Goal: Transaction & Acquisition: Purchase product/service

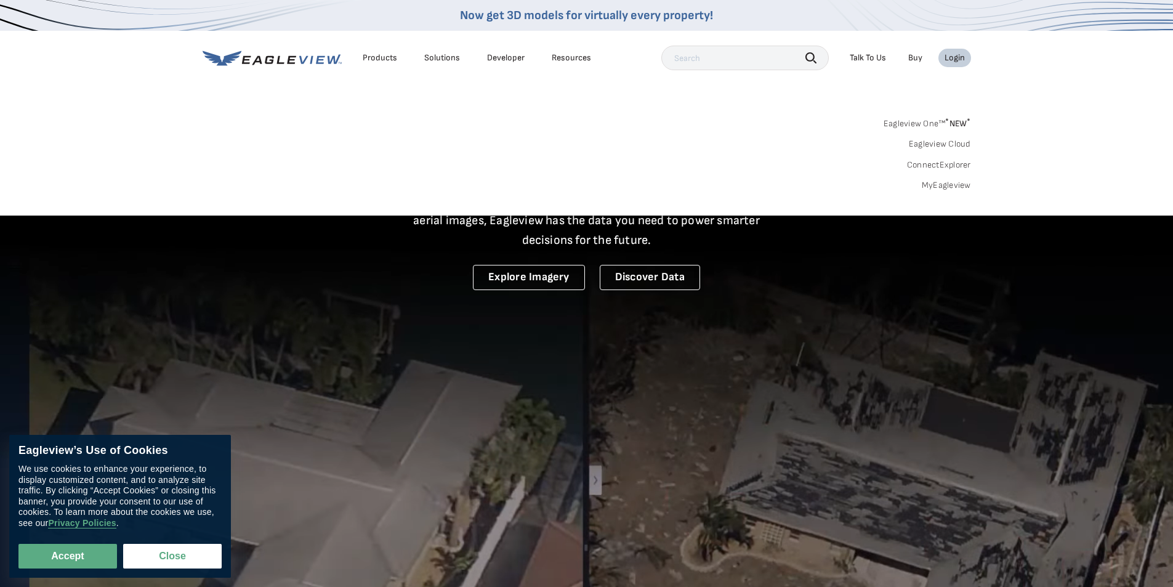
click at [947, 184] on link "MyEagleview" at bounding box center [946, 185] width 49 height 11
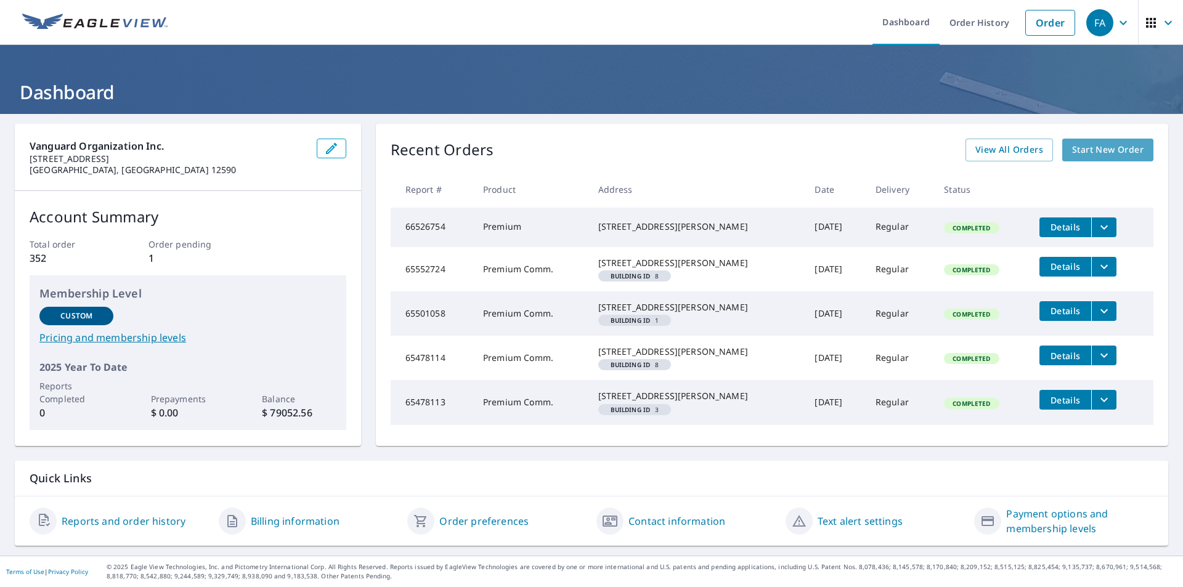
click at [1079, 144] on span "Start New Order" at bounding box center [1107, 149] width 71 height 15
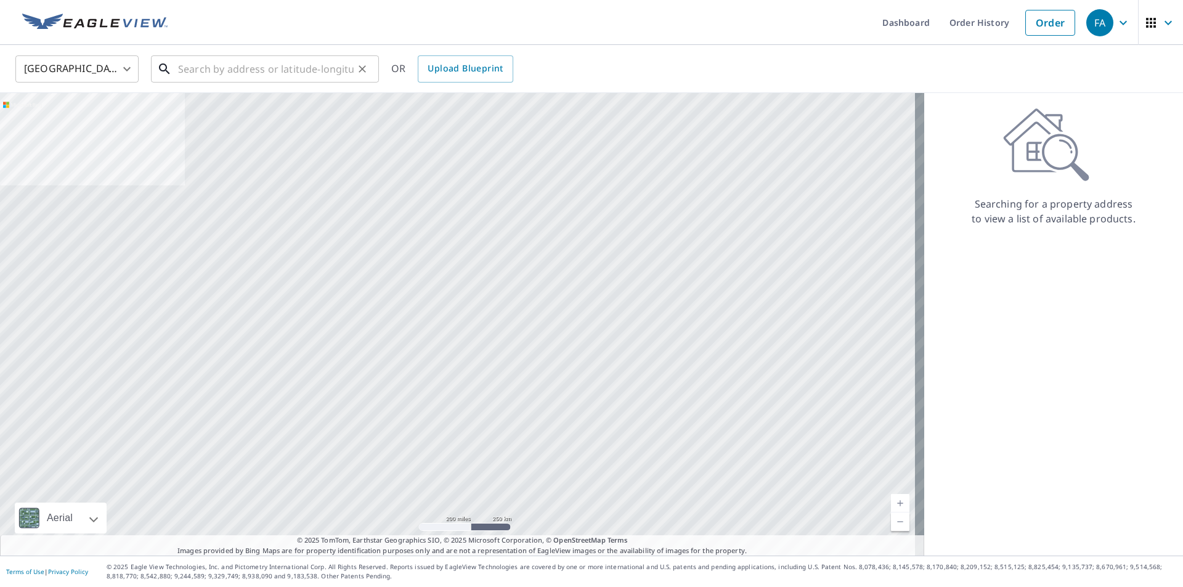
click at [284, 70] on input "text" at bounding box center [266, 69] width 176 height 34
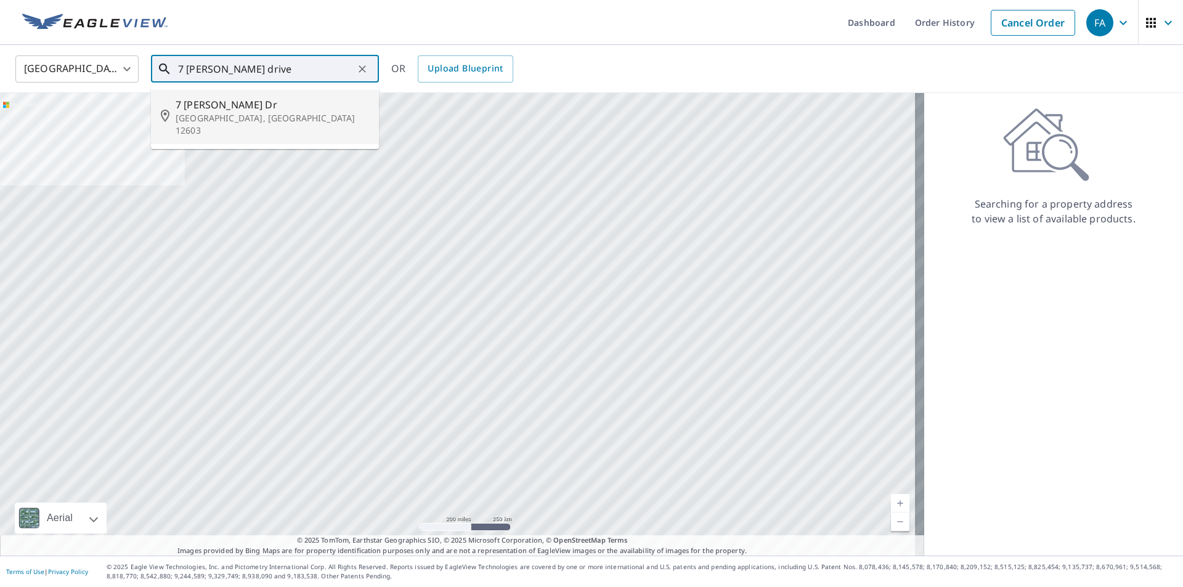
click at [241, 112] on p "[GEOGRAPHIC_DATA], [GEOGRAPHIC_DATA] 12603" at bounding box center [272, 124] width 193 height 25
type input "[STREET_ADDRESS][PERSON_NAME][PERSON_NAME]"
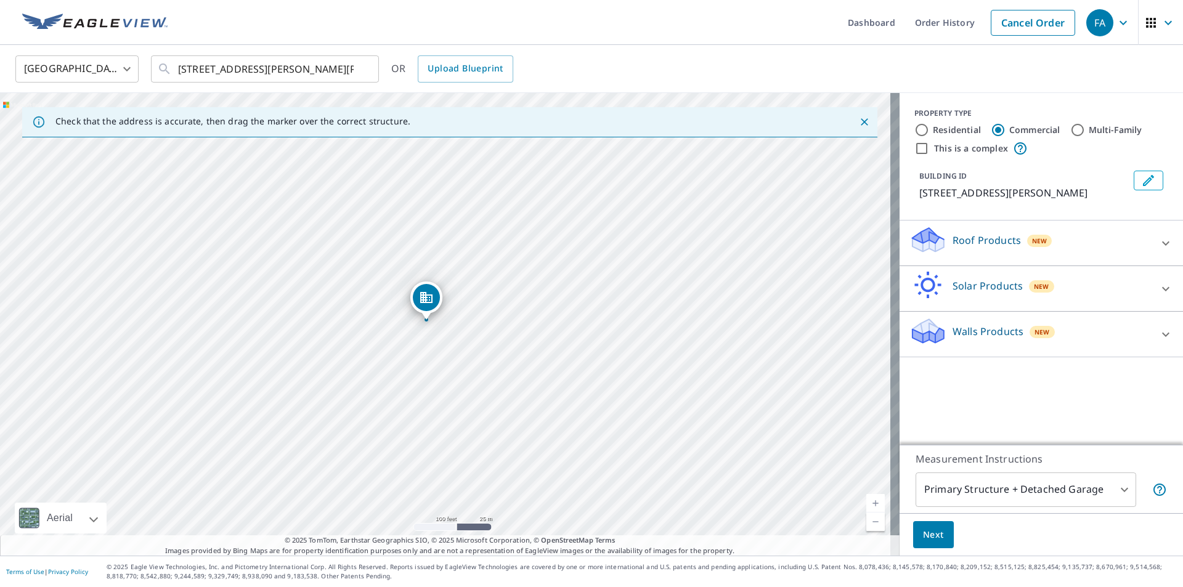
click at [1159, 243] on icon at bounding box center [1165, 243] width 15 height 15
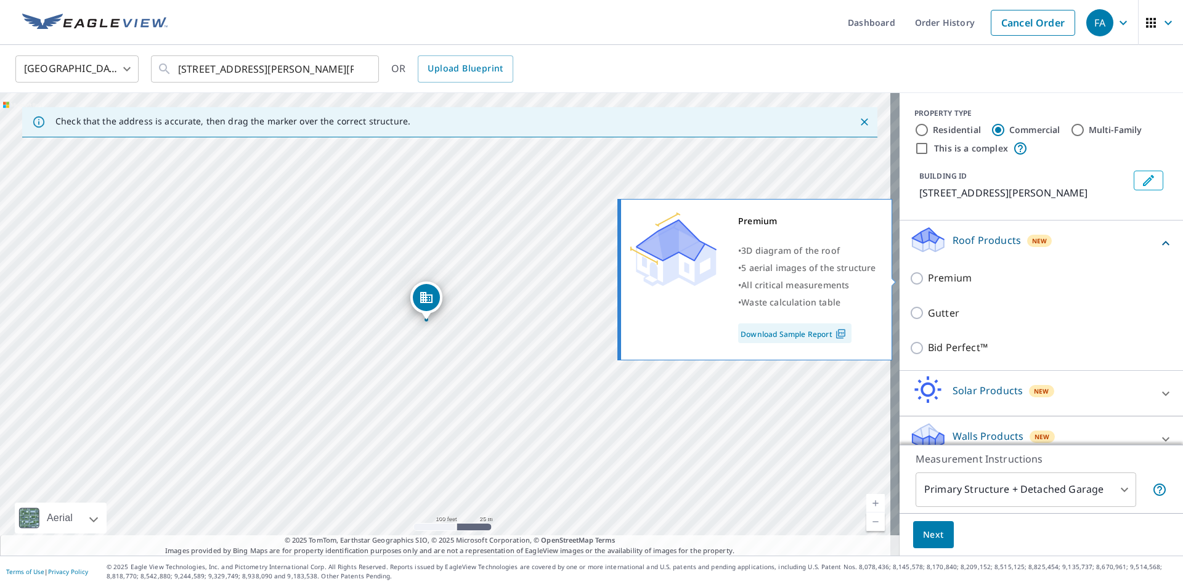
click at [928, 277] on p "Premium" at bounding box center [950, 277] width 44 height 15
click at [921, 277] on input "Premium" at bounding box center [918, 278] width 18 height 15
checkbox input "true"
click at [909, 280] on div "Premium" at bounding box center [1041, 278] width 264 height 35
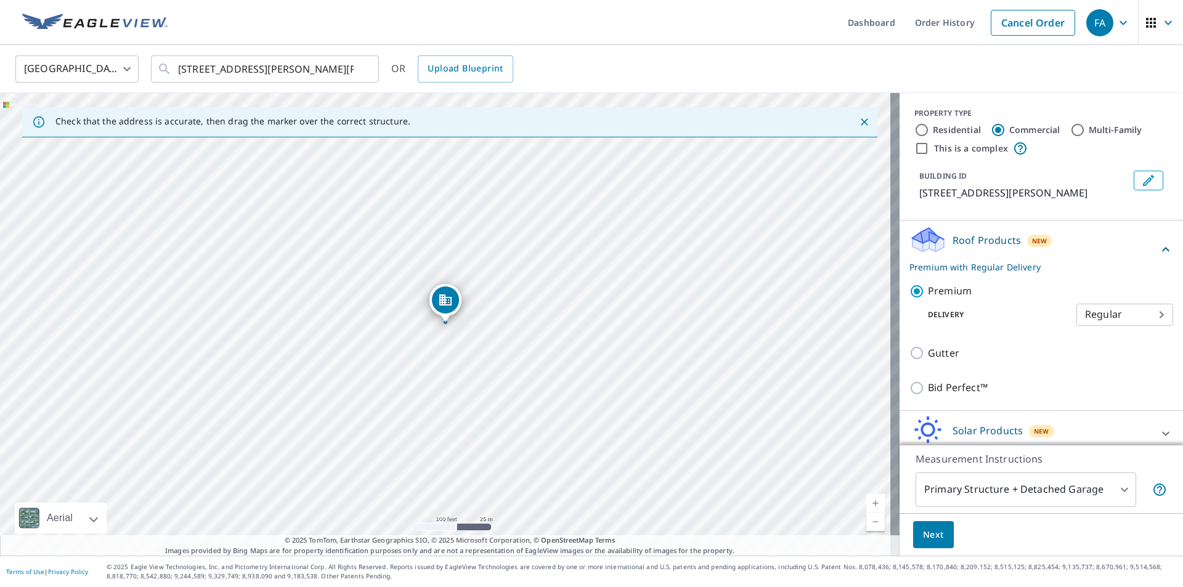
scroll to position [57, 0]
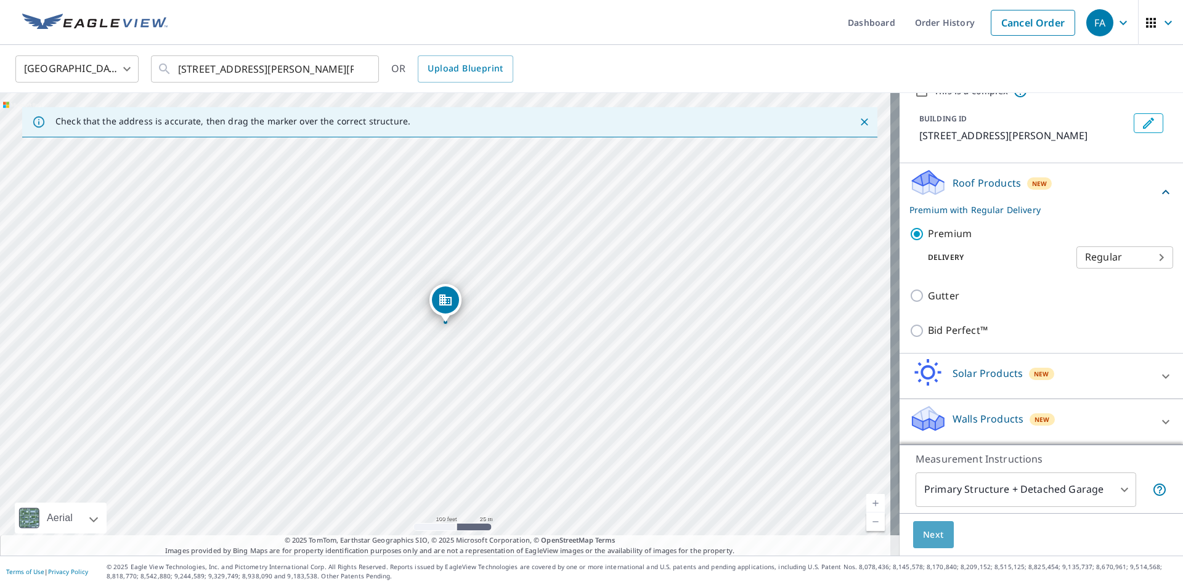
click at [923, 530] on span "Next" at bounding box center [933, 534] width 21 height 15
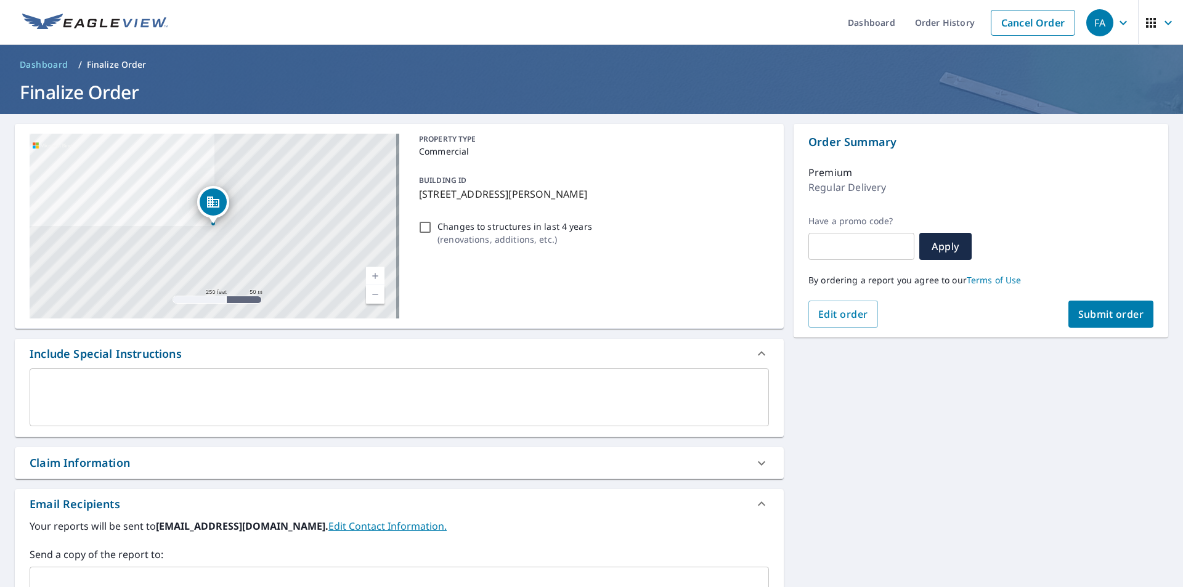
click at [216, 386] on textarea at bounding box center [399, 397] width 722 height 35
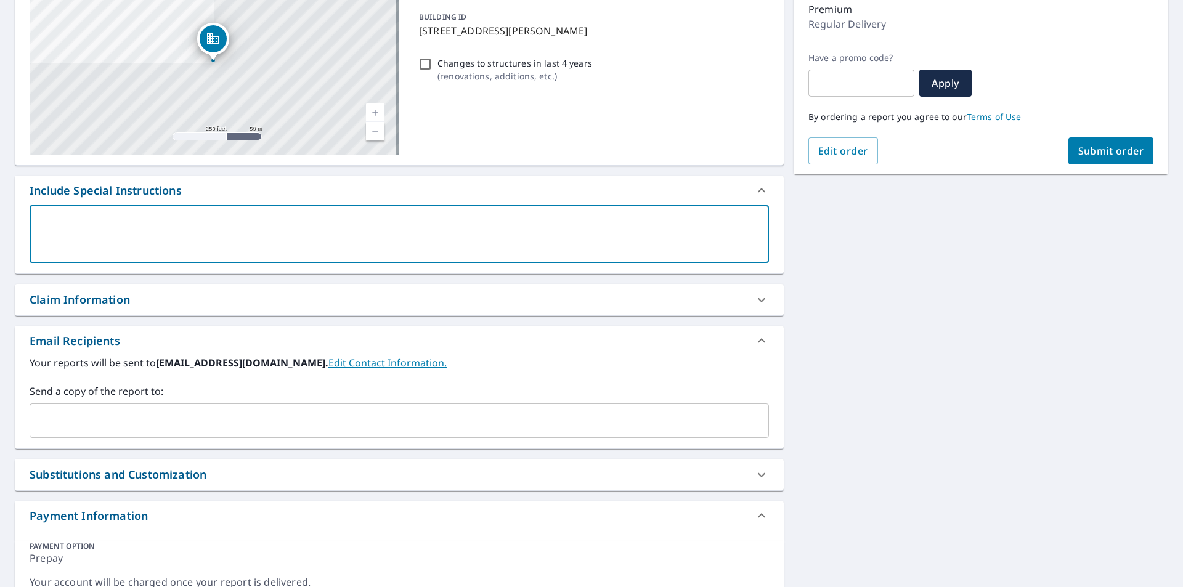
scroll to position [185, 0]
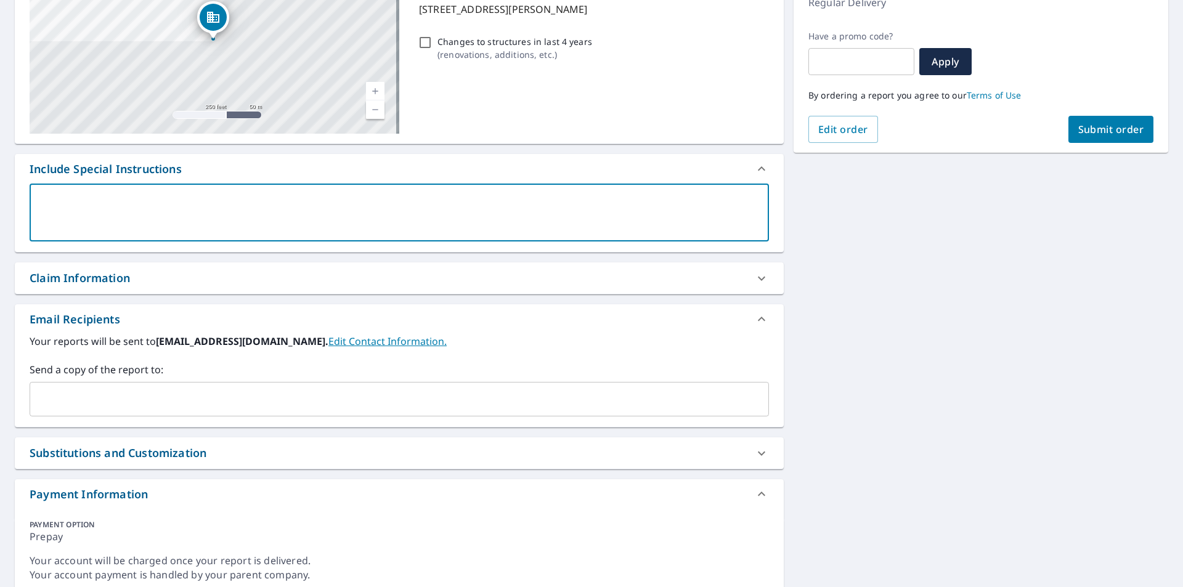
click at [82, 392] on input "text" at bounding box center [390, 398] width 710 height 23
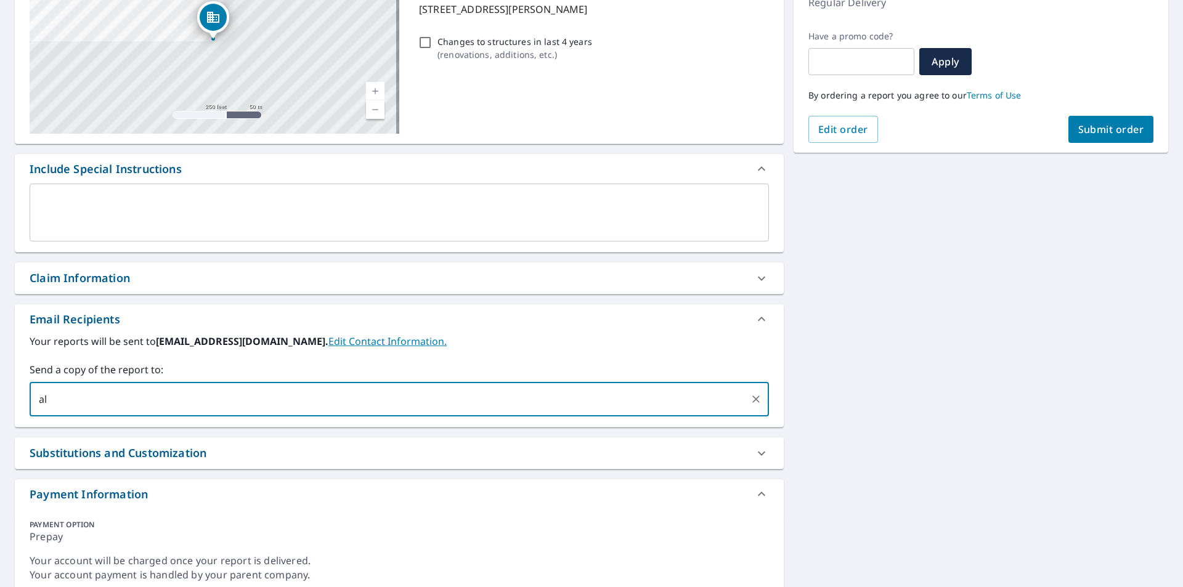
type input "a"
type input "hap@kula"
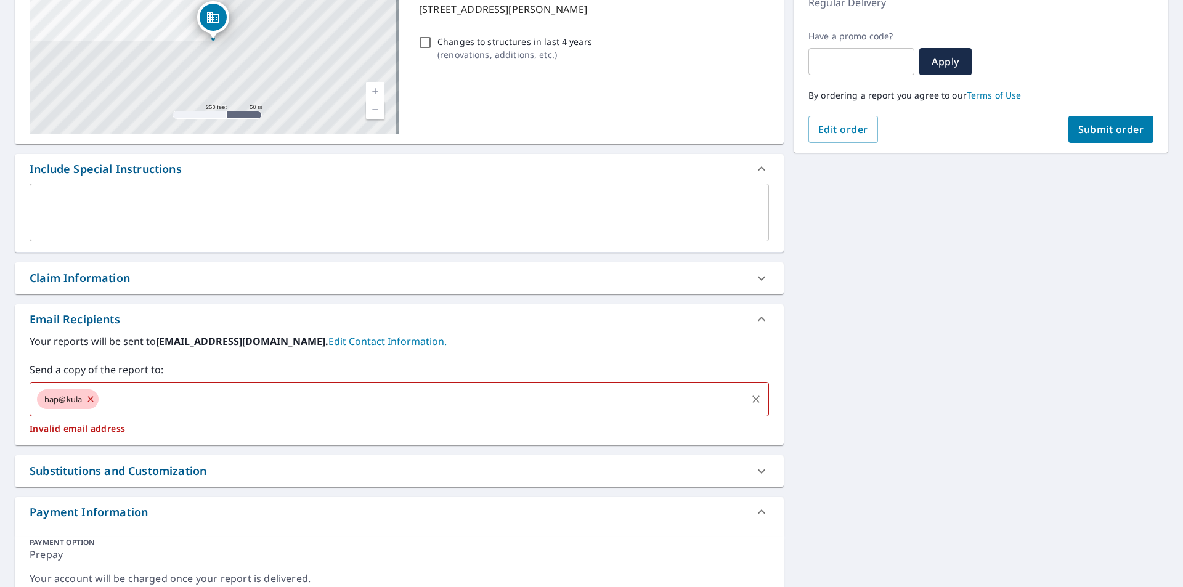
type input "e"
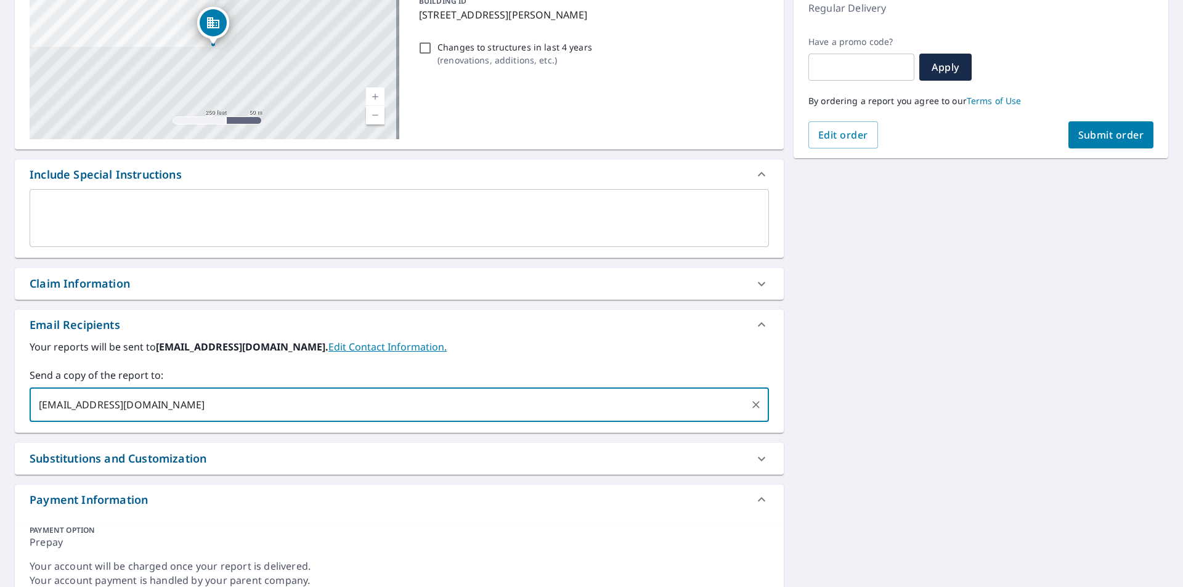
scroll to position [47, 0]
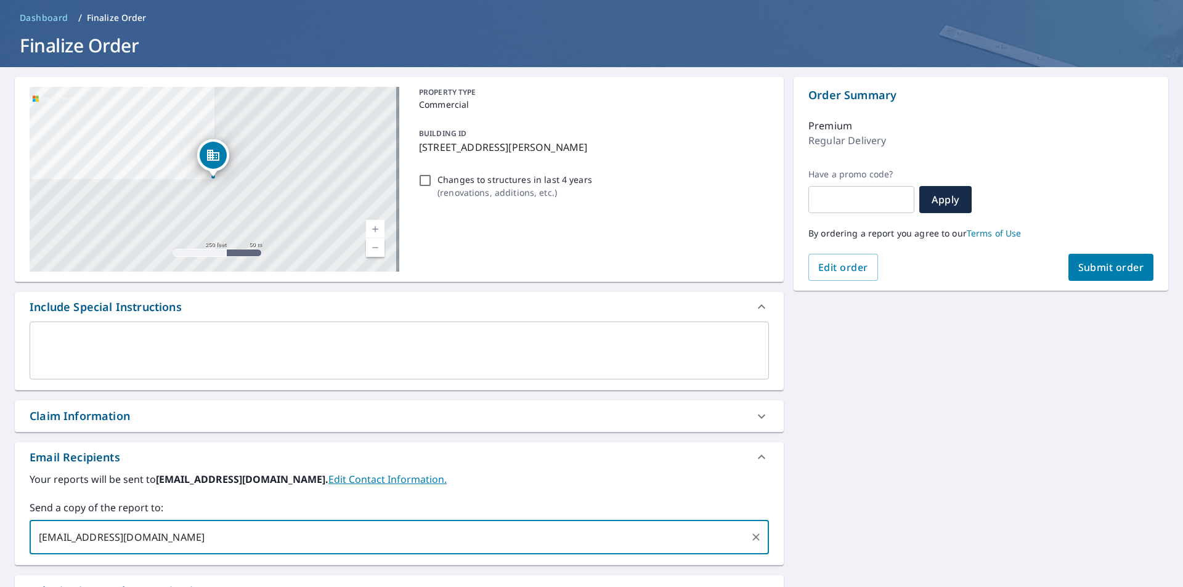
type input "hap@kulaexteriors.com"
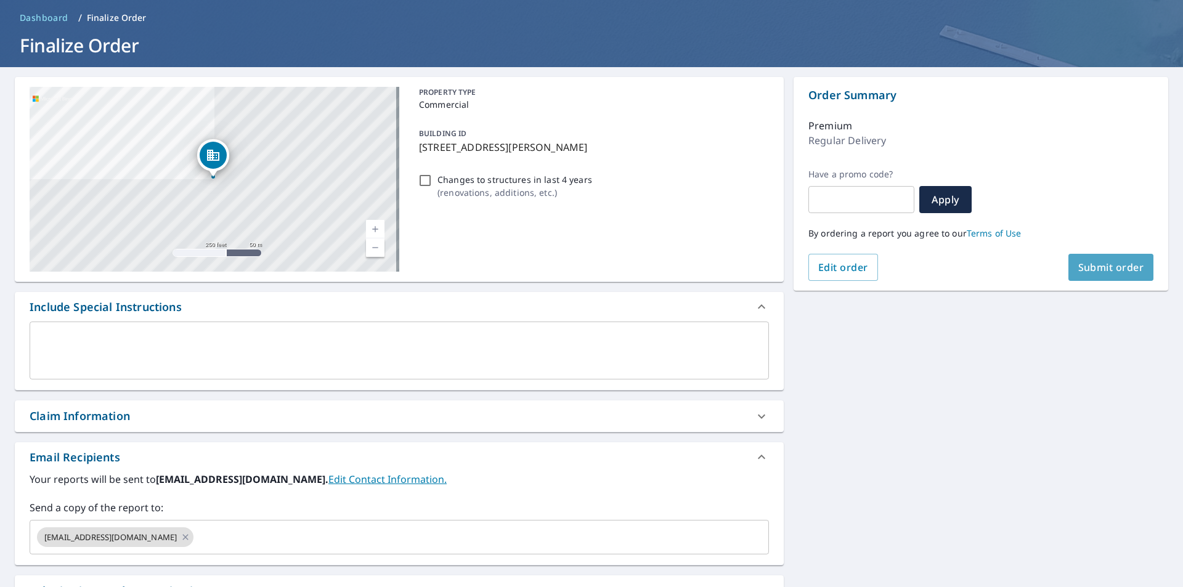
click at [1099, 266] on span "Submit order" at bounding box center [1111, 268] width 66 height 14
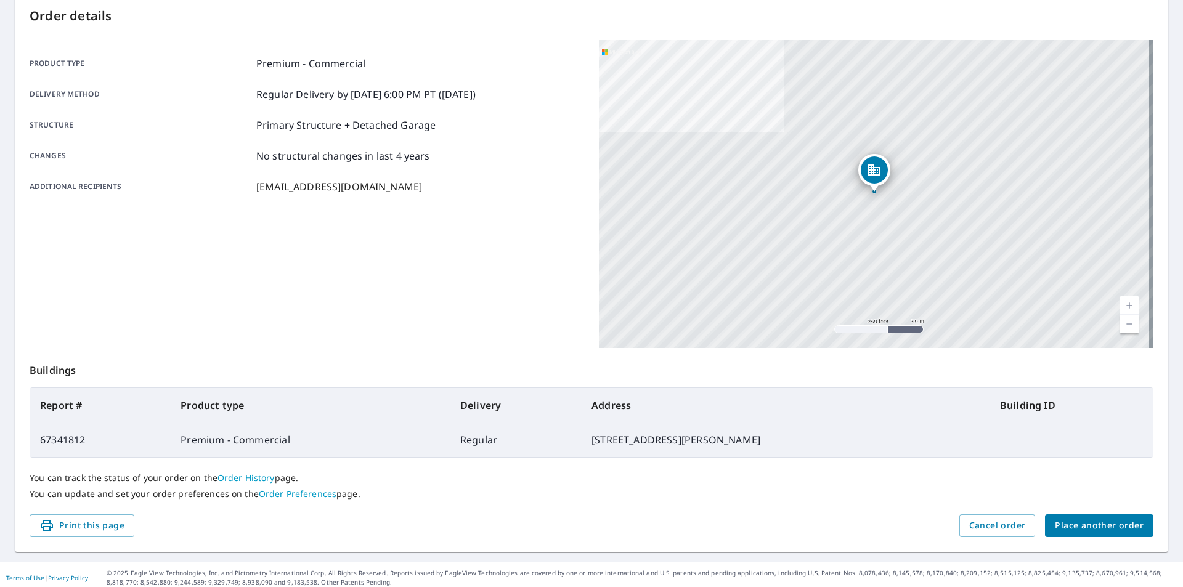
scroll to position [138, 0]
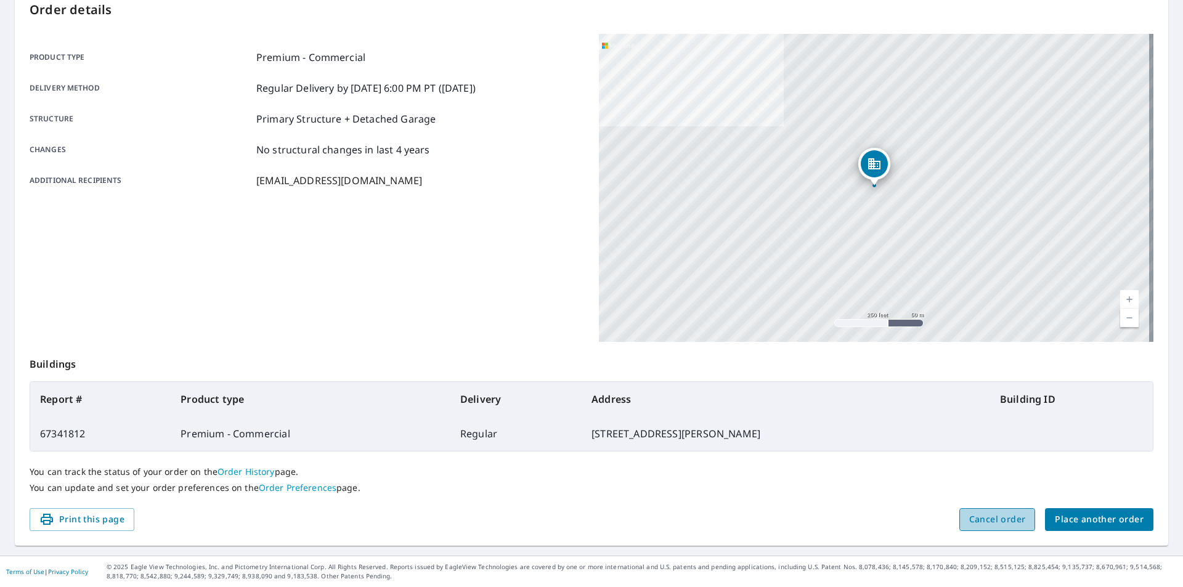
click at [984, 520] on span "Cancel order" at bounding box center [997, 519] width 57 height 15
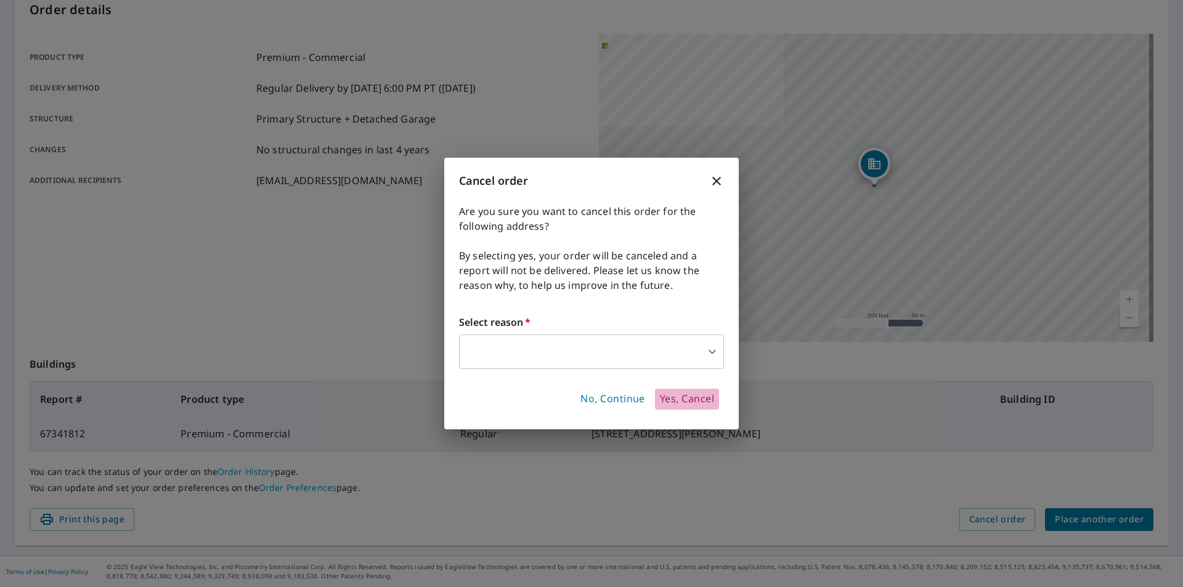
click at [690, 400] on span "Yes, Cancel" at bounding box center [687, 399] width 54 height 14
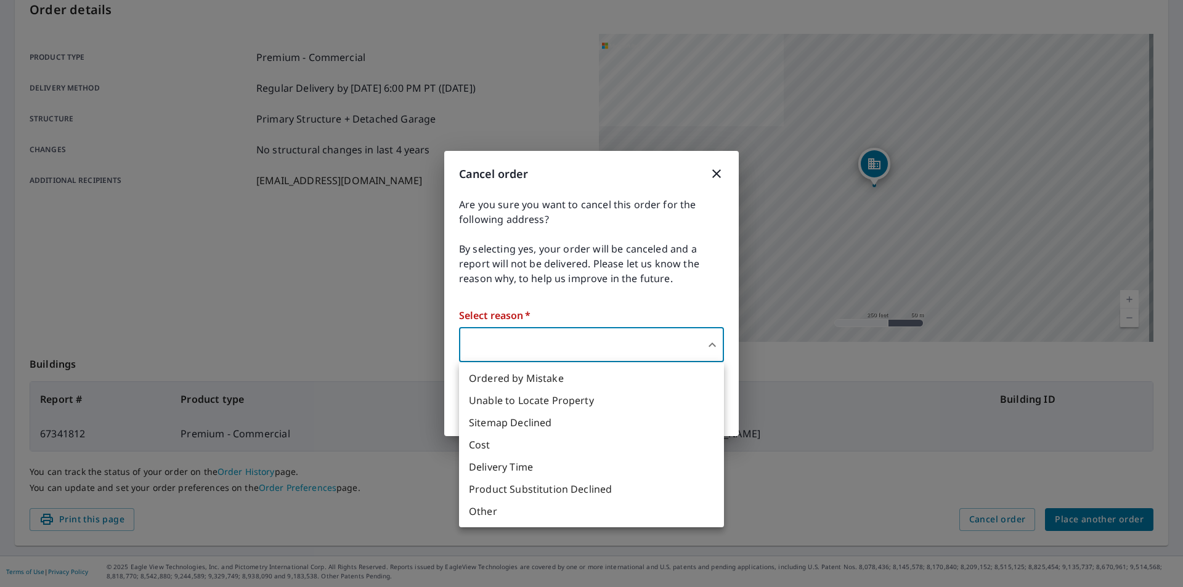
click at [694, 350] on body "FA FA Dashboard Order History Order FA Order Submitted Order details Product ty…" at bounding box center [591, 293] width 1183 height 587
click at [517, 379] on li "Ordered by Mistake" at bounding box center [591, 378] width 265 height 22
type input "30"
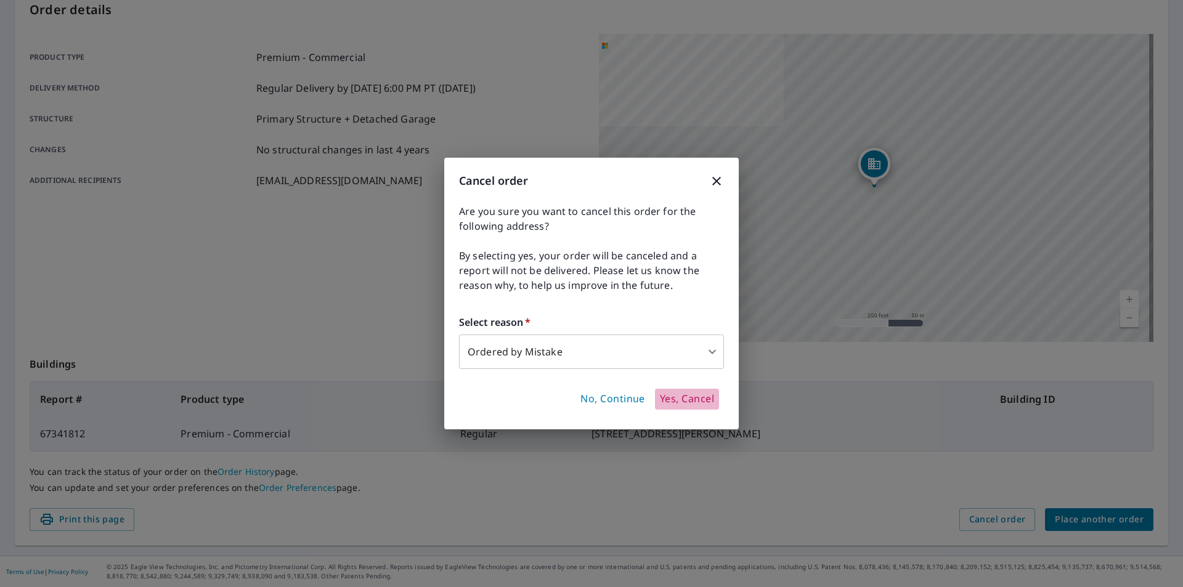
click at [684, 398] on span "Yes, Cancel" at bounding box center [687, 399] width 54 height 14
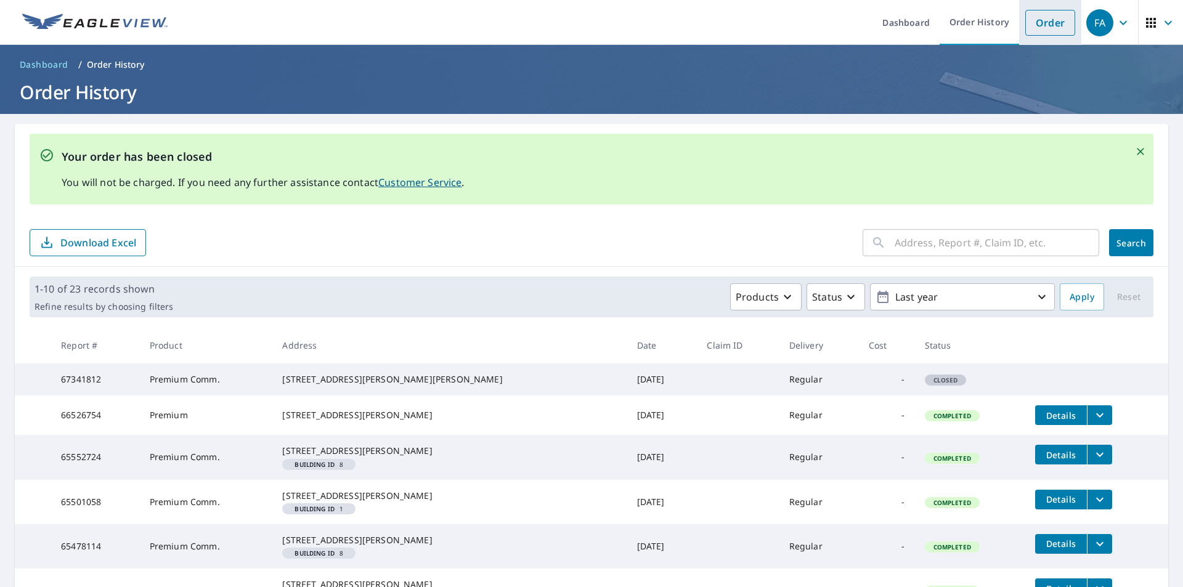
click at [1034, 22] on link "Order" at bounding box center [1050, 23] width 50 height 26
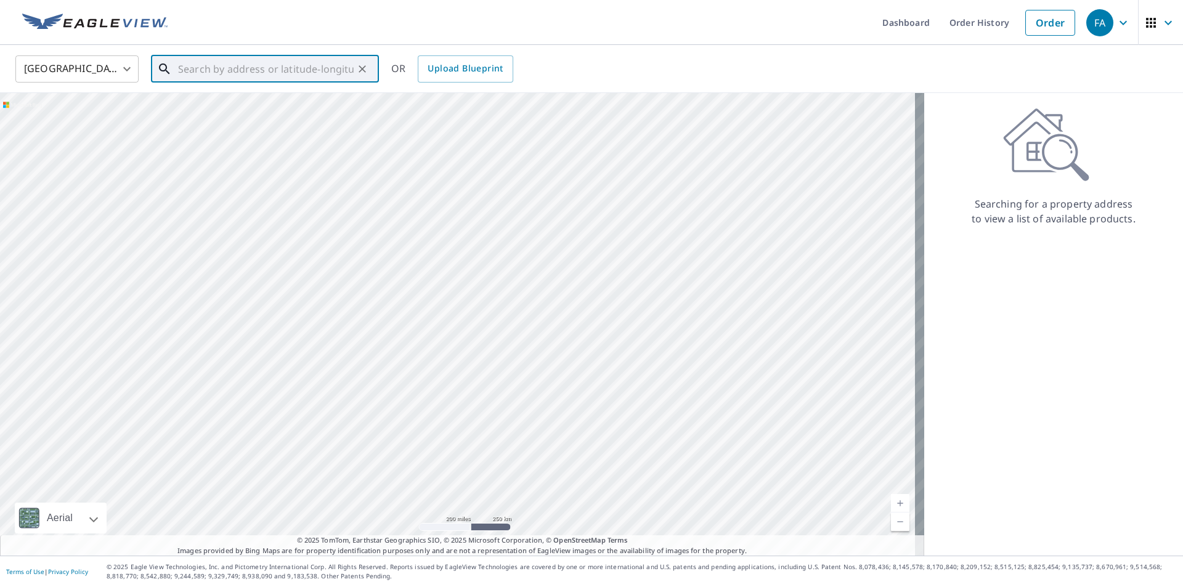
click at [237, 71] on input "text" at bounding box center [266, 69] width 176 height 34
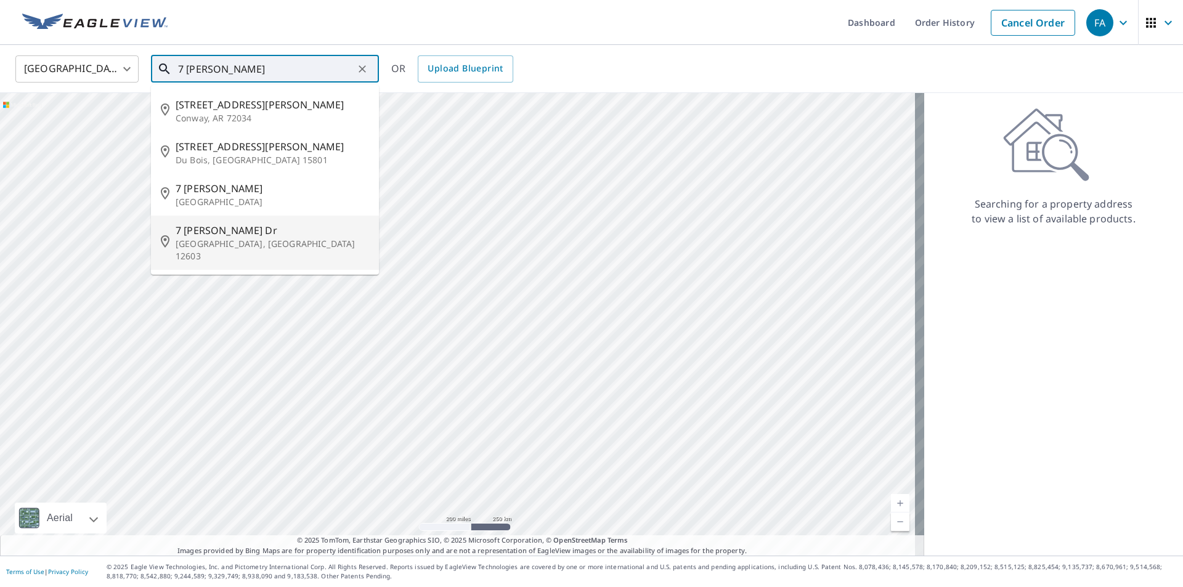
click at [224, 232] on span "7 Wasson Dr" at bounding box center [272, 230] width 193 height 15
type input "7 Wasson Dr Poughkeepsie, NY 12603"
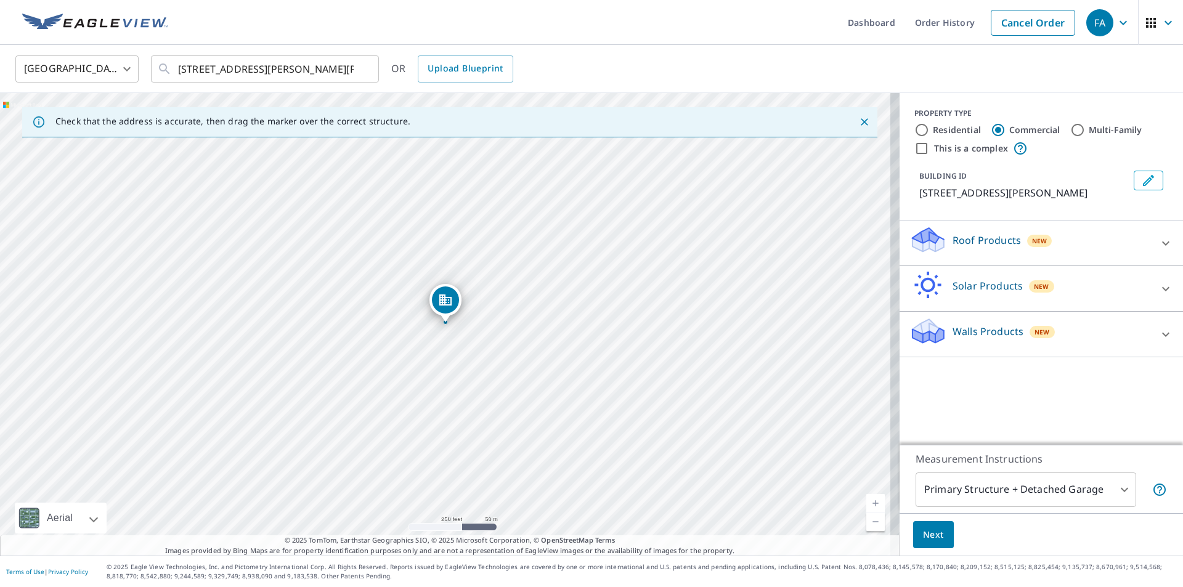
click at [920, 124] on div "Residential" at bounding box center [947, 130] width 67 height 15
click at [914, 134] on input "Residential" at bounding box center [921, 130] width 15 height 15
radio input "true"
click at [988, 289] on p "Roof Products" at bounding box center [986, 285] width 68 height 15
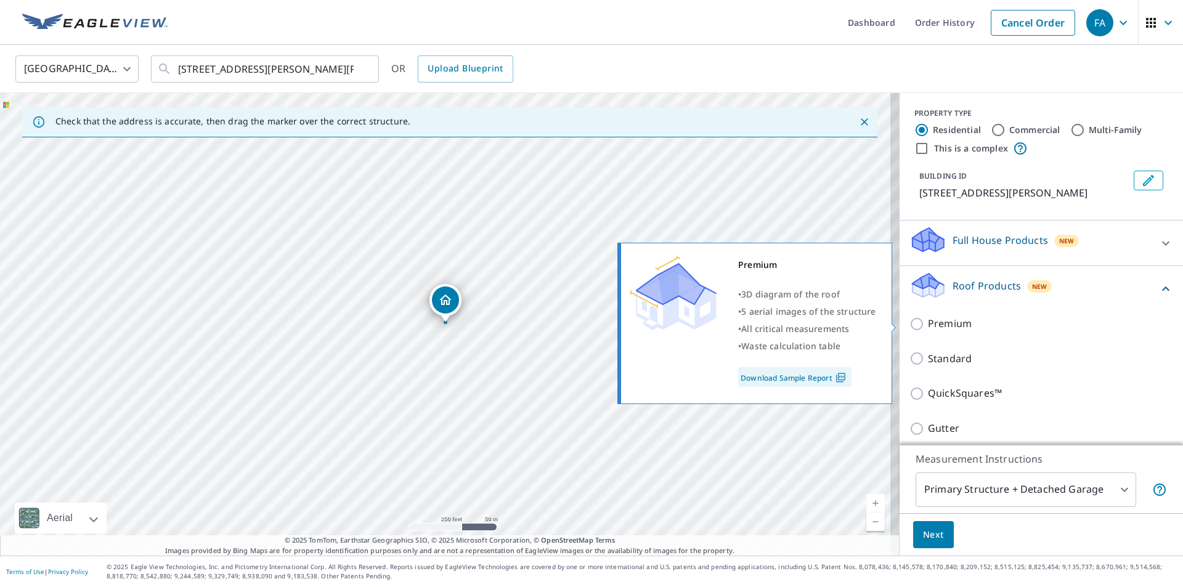
click at [934, 325] on p "Premium" at bounding box center [950, 323] width 44 height 15
click at [928, 325] on input "Premium" at bounding box center [918, 324] width 18 height 15
checkbox input "true"
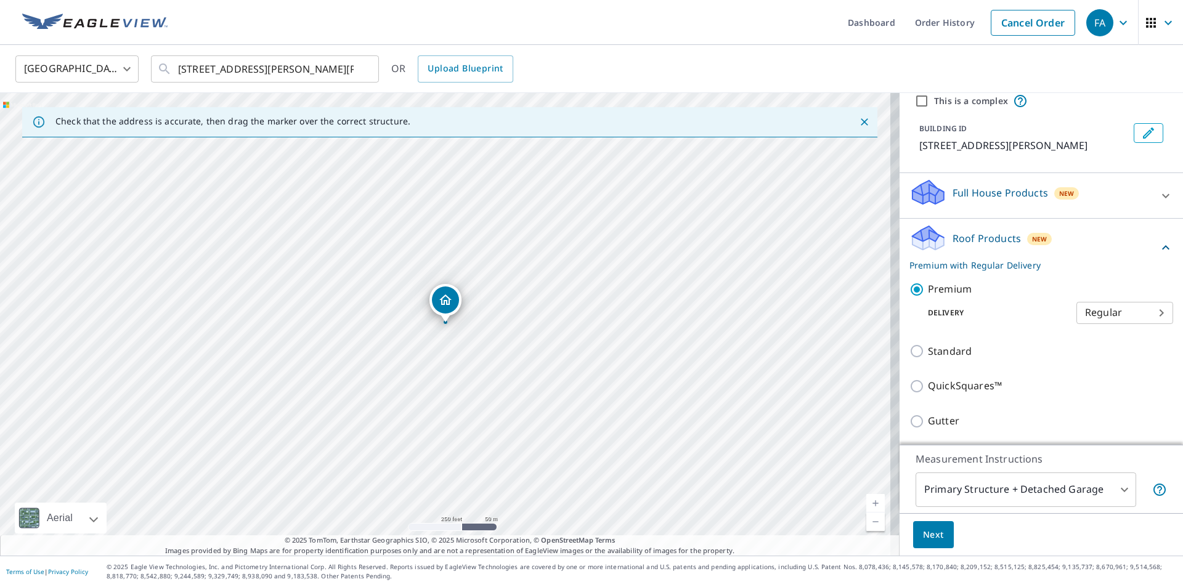
scroll to position [62, 0]
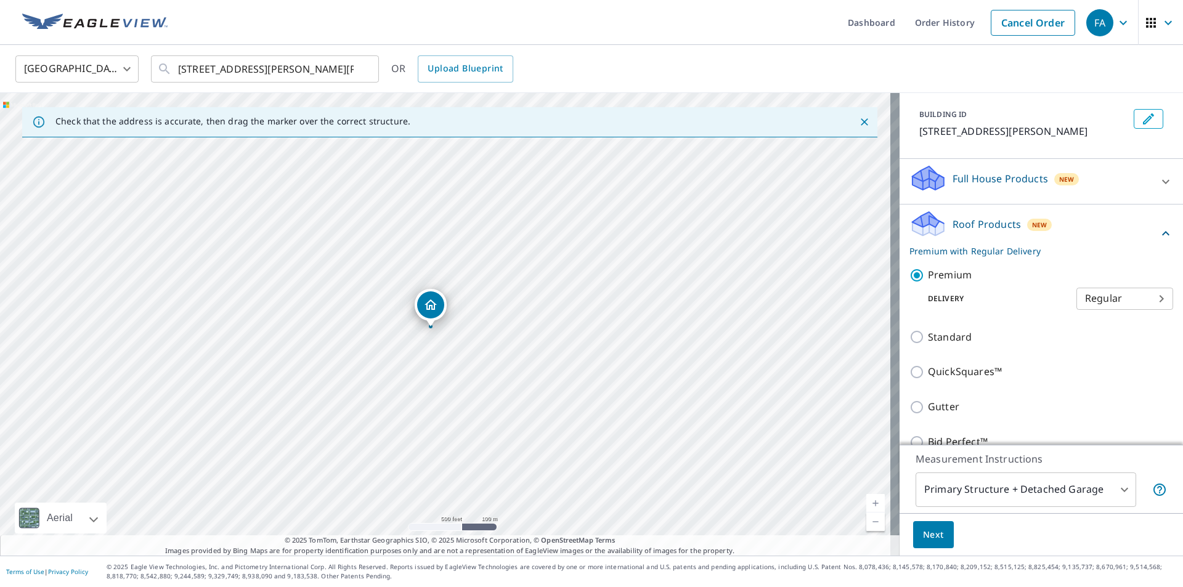
click at [1077, 367] on div "PROPERTY TYPE Residential Commercial Multi-Family This is a complex BUILDING ID…" at bounding box center [1040, 324] width 283 height 463
click at [928, 534] on span "Next" at bounding box center [933, 534] width 21 height 15
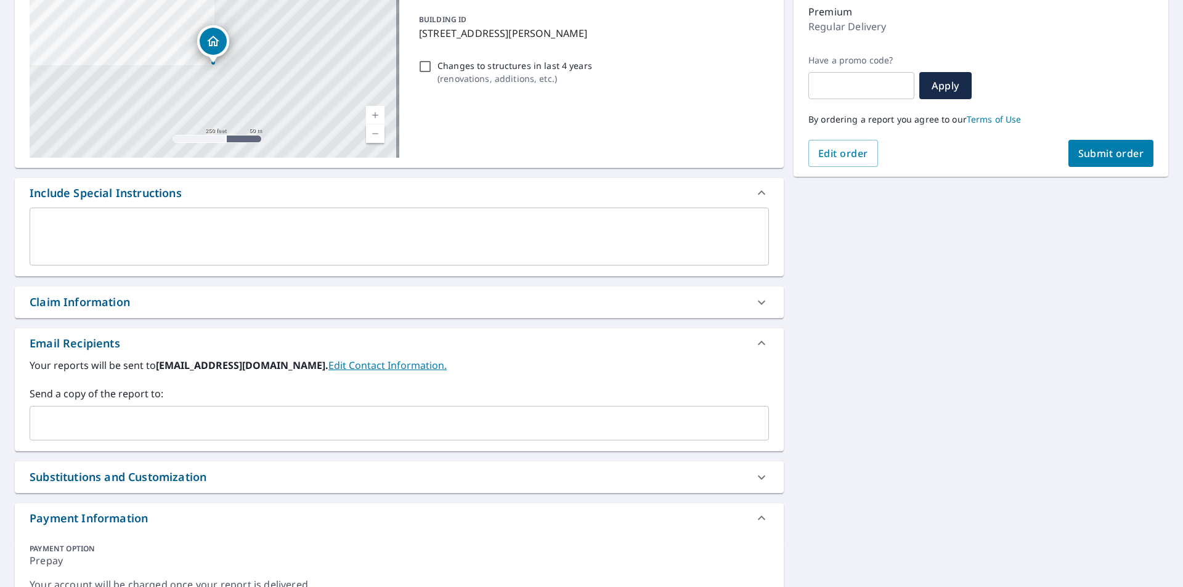
scroll to position [185, 0]
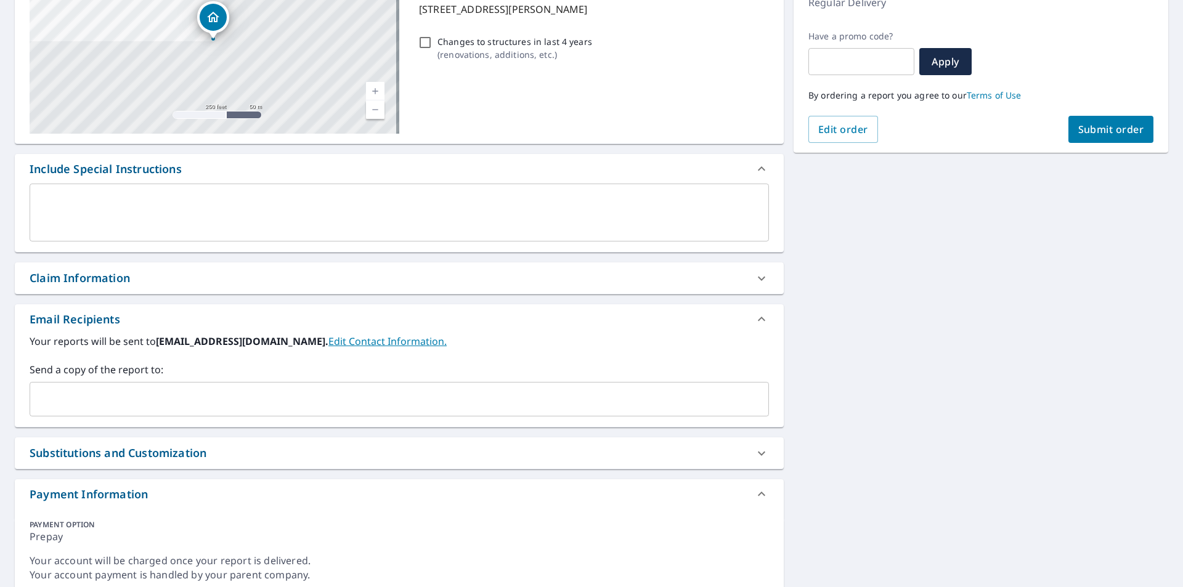
click at [82, 398] on input "text" at bounding box center [390, 398] width 710 height 23
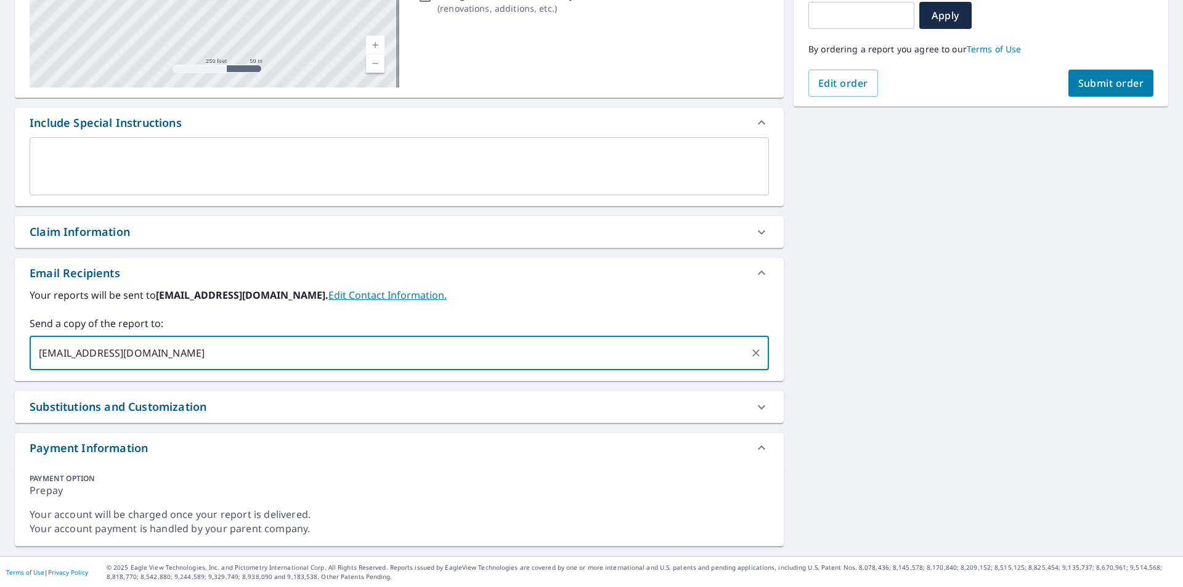
scroll to position [232, 0]
click at [182, 354] on input "hap@kulaexteriors.com" at bounding box center [390, 352] width 710 height 23
type input "hap@kulaexteriors.com"
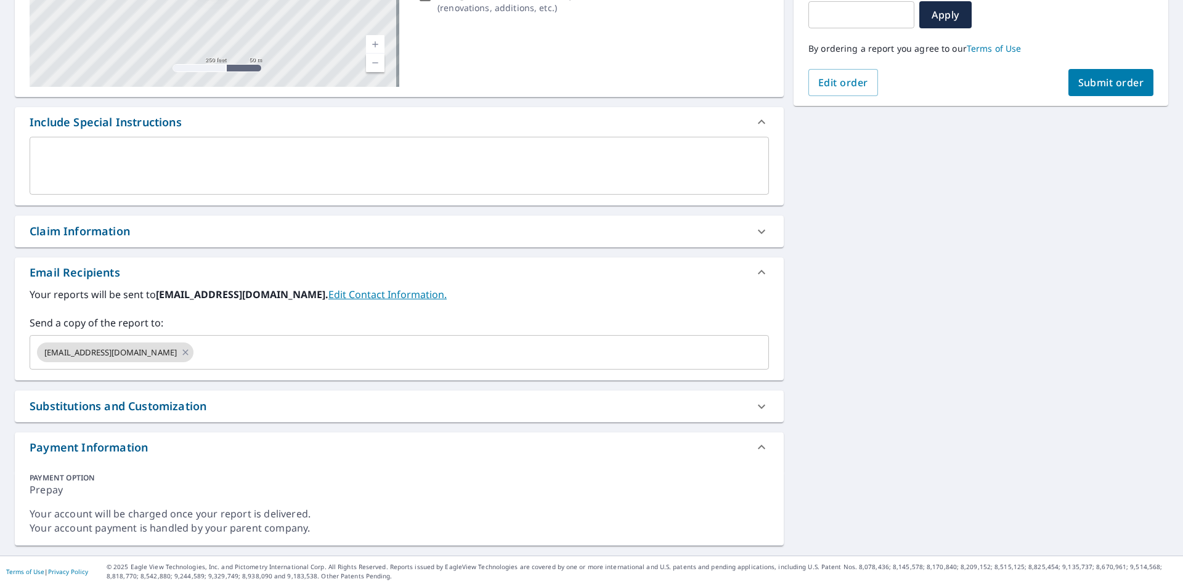
click at [177, 323] on label "Send a copy of the report to:" at bounding box center [399, 322] width 739 height 15
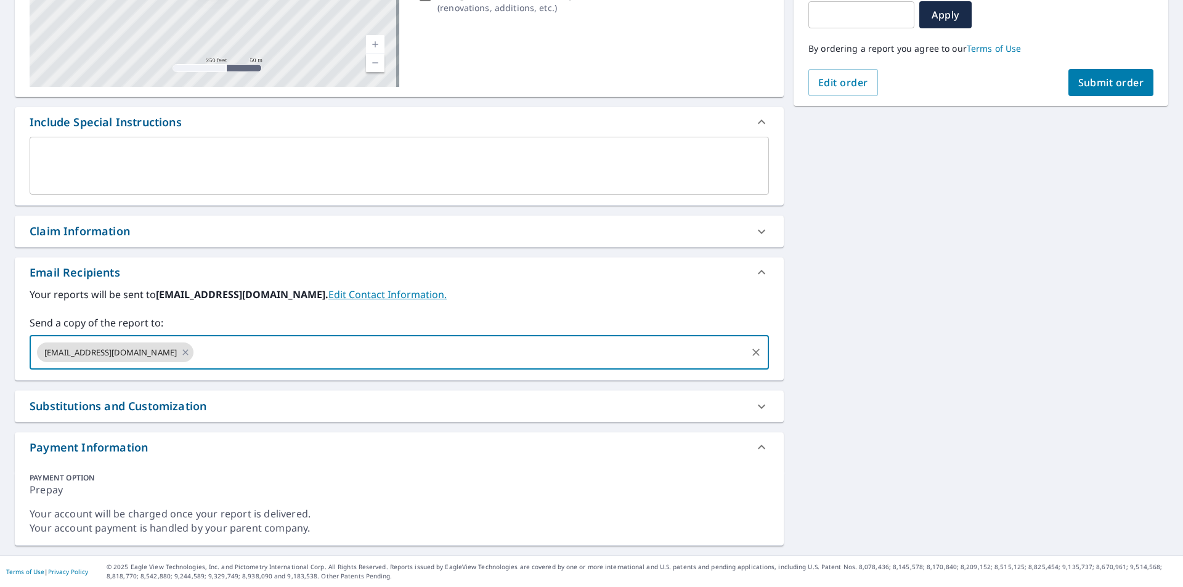
click at [195, 352] on input "text" at bounding box center [469, 352] width 549 height 23
click at [882, 410] on div "7 Wasson Dr Poughkeepsie, NY 12603 Aerial Road A standard road map Aerial A det…" at bounding box center [591, 218] width 1183 height 673
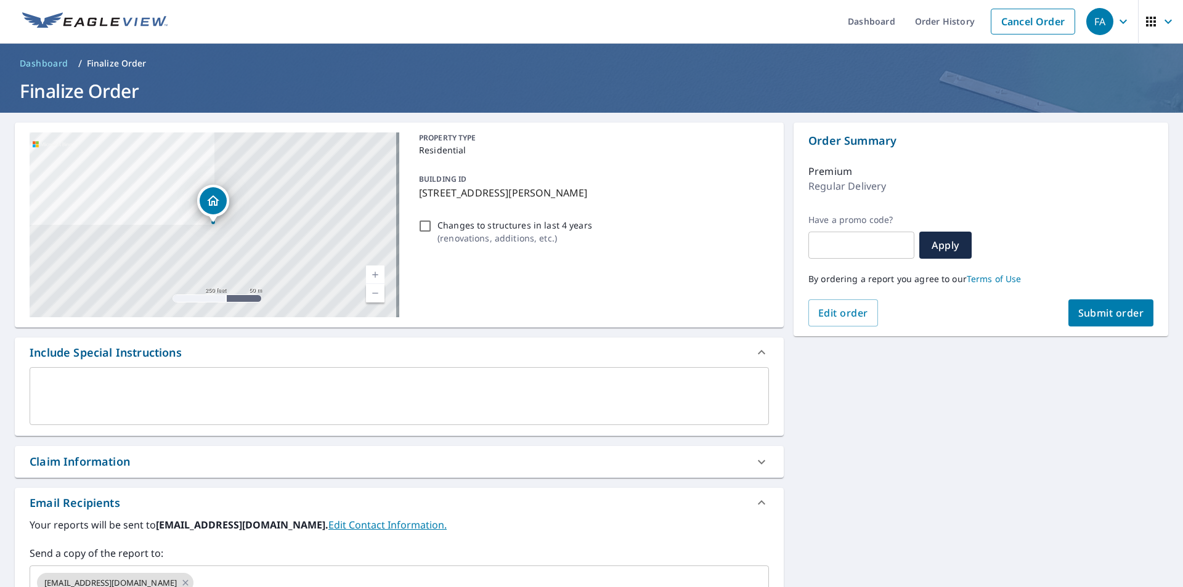
scroll to position [0, 0]
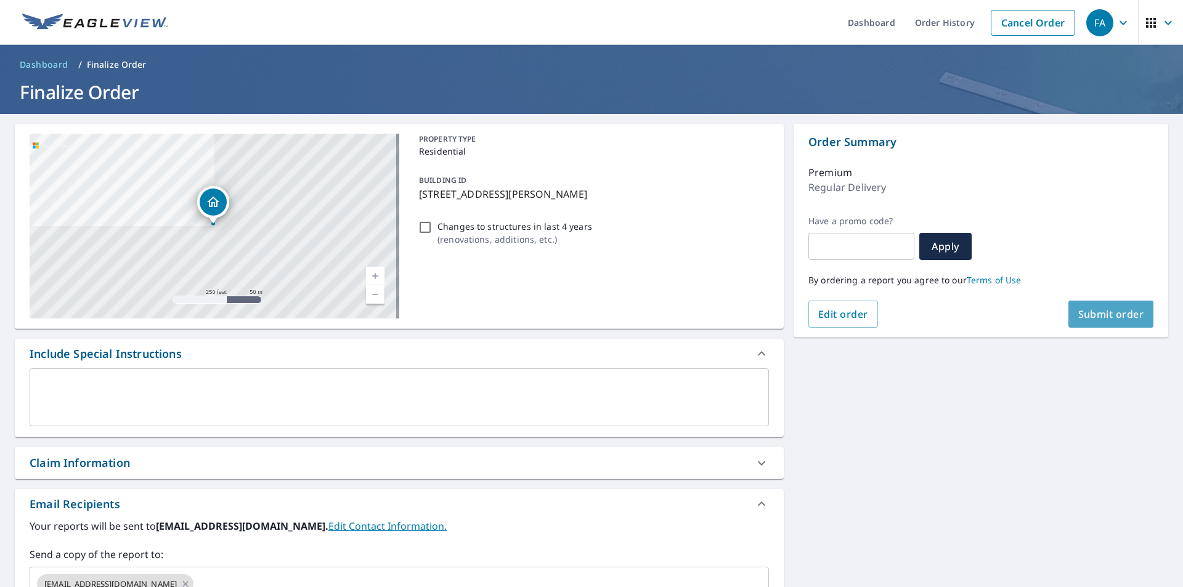
click at [1082, 310] on span "Submit order" at bounding box center [1111, 314] width 66 height 14
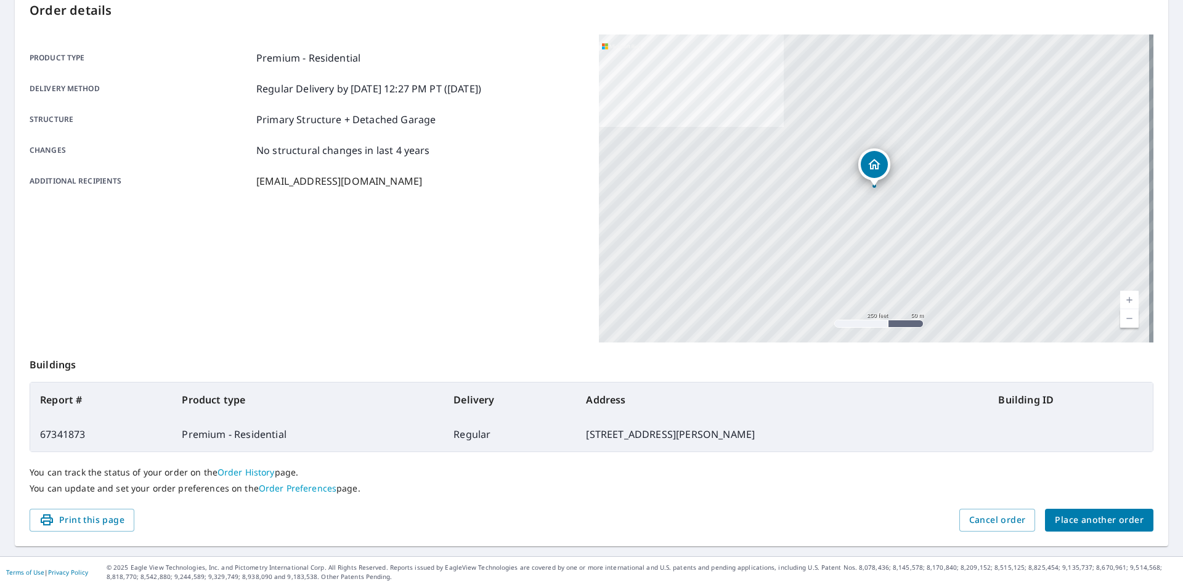
scroll to position [138, 0]
click at [1083, 522] on span "Place another order" at bounding box center [1098, 519] width 89 height 15
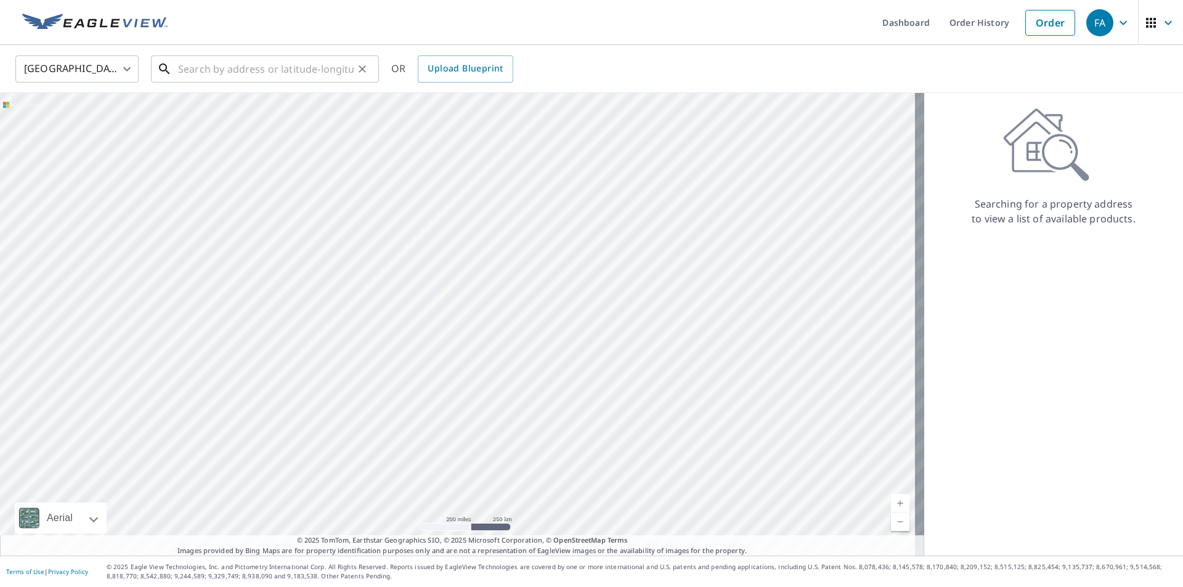
click at [224, 73] on input "text" at bounding box center [266, 69] width 176 height 34
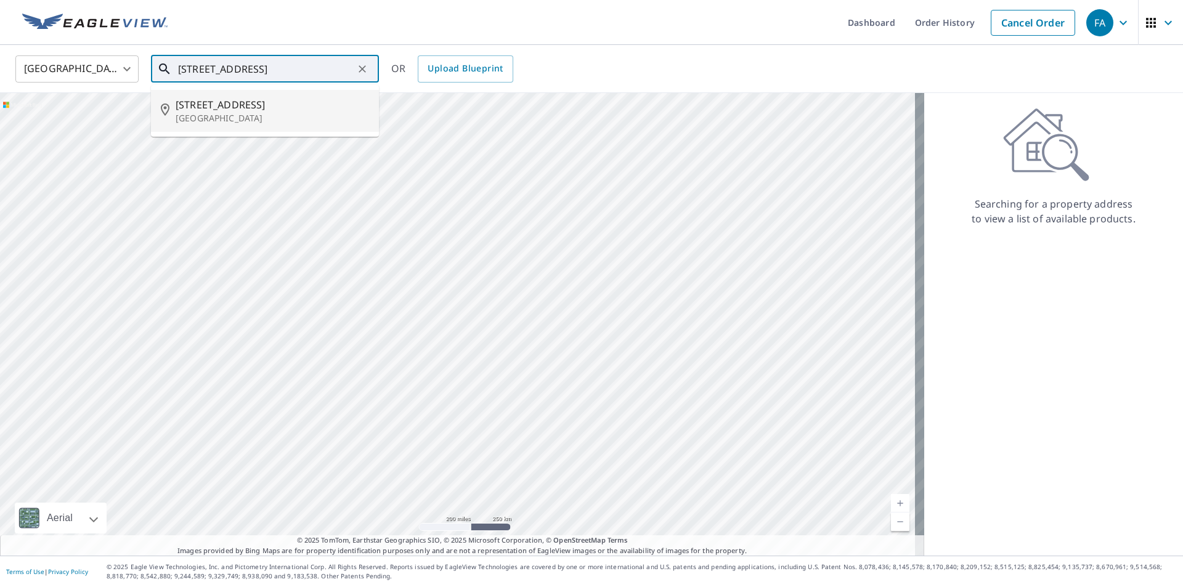
click at [232, 111] on div "627 Oakside Rd Yorktown Heights, NY 10598" at bounding box center [272, 110] width 193 height 27
type input "627 Oakside Rd Yorktown Heights, NY 10598"
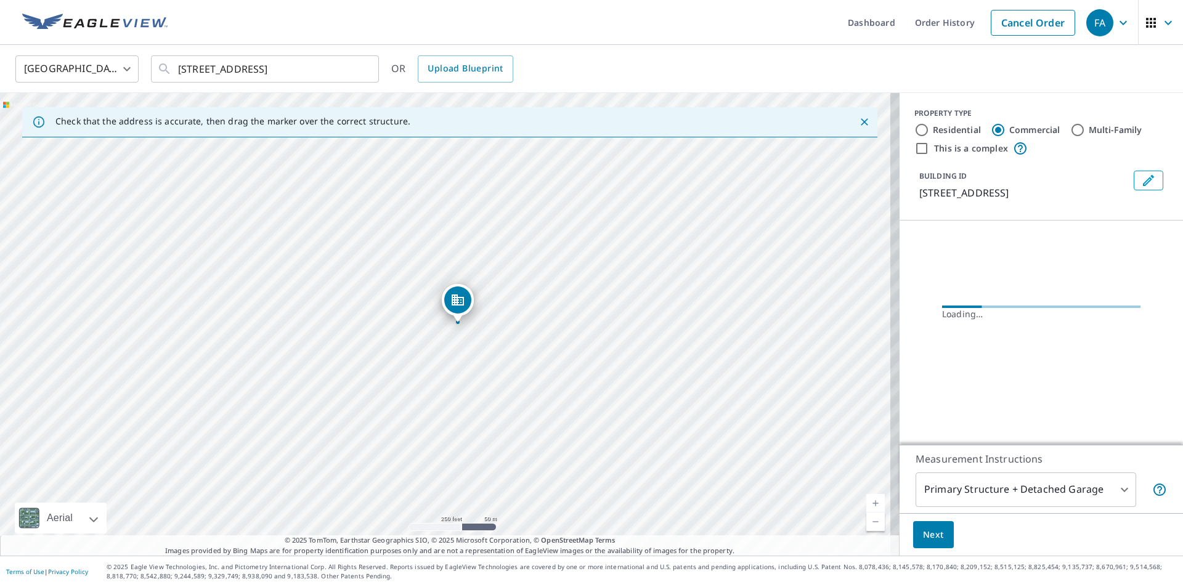
click at [921, 130] on div "Residential" at bounding box center [947, 130] width 67 height 15
click at [914, 129] on input "Residential" at bounding box center [921, 130] width 15 height 15
radio input "true"
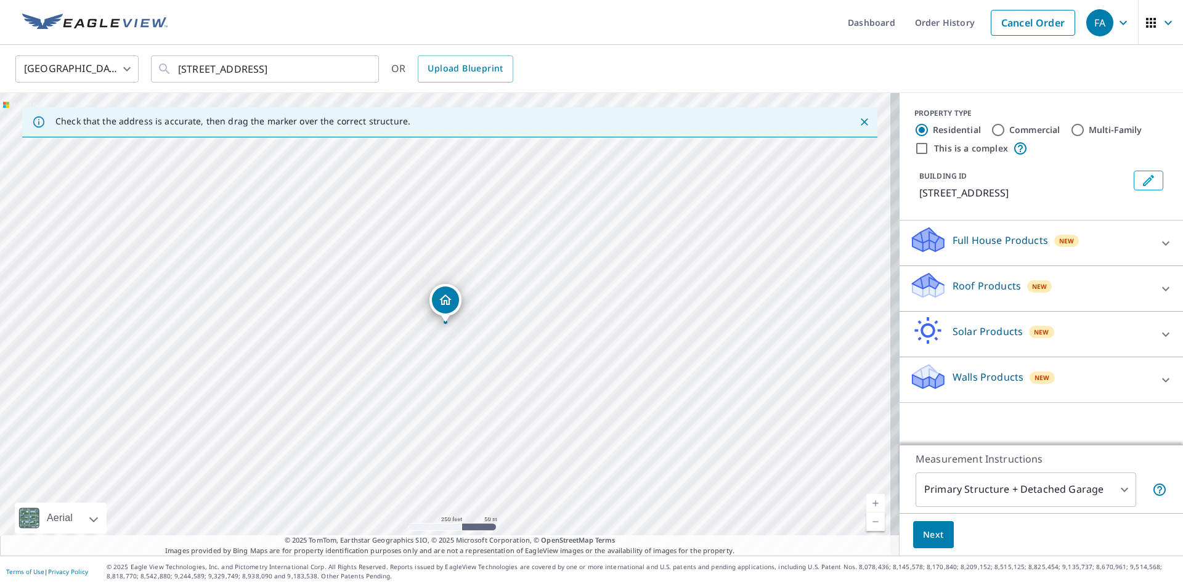
click at [1058, 301] on div "Roof Products New" at bounding box center [1029, 288] width 241 height 35
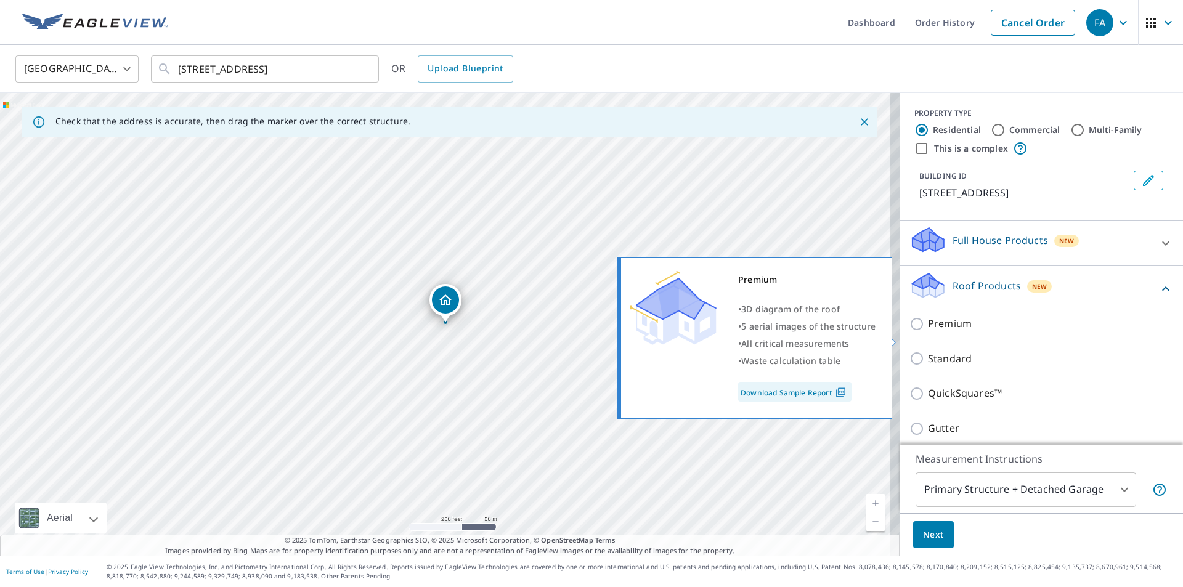
click at [932, 331] on p "Premium" at bounding box center [950, 323] width 44 height 15
click at [928, 331] on input "Premium" at bounding box center [918, 324] width 18 height 15
checkbox input "true"
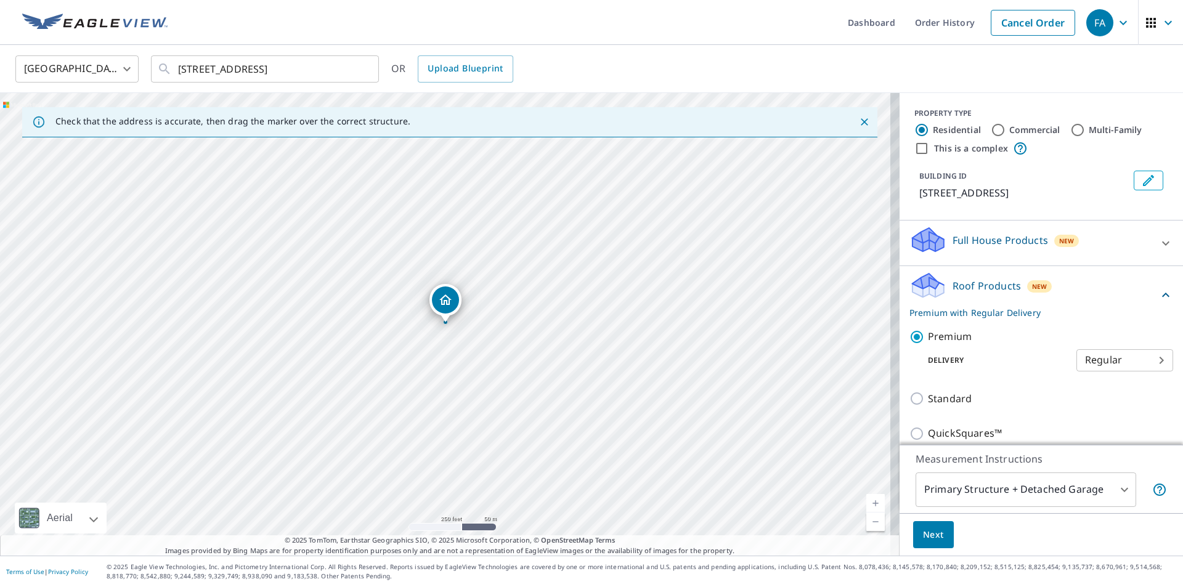
click at [923, 534] on span "Next" at bounding box center [933, 534] width 21 height 15
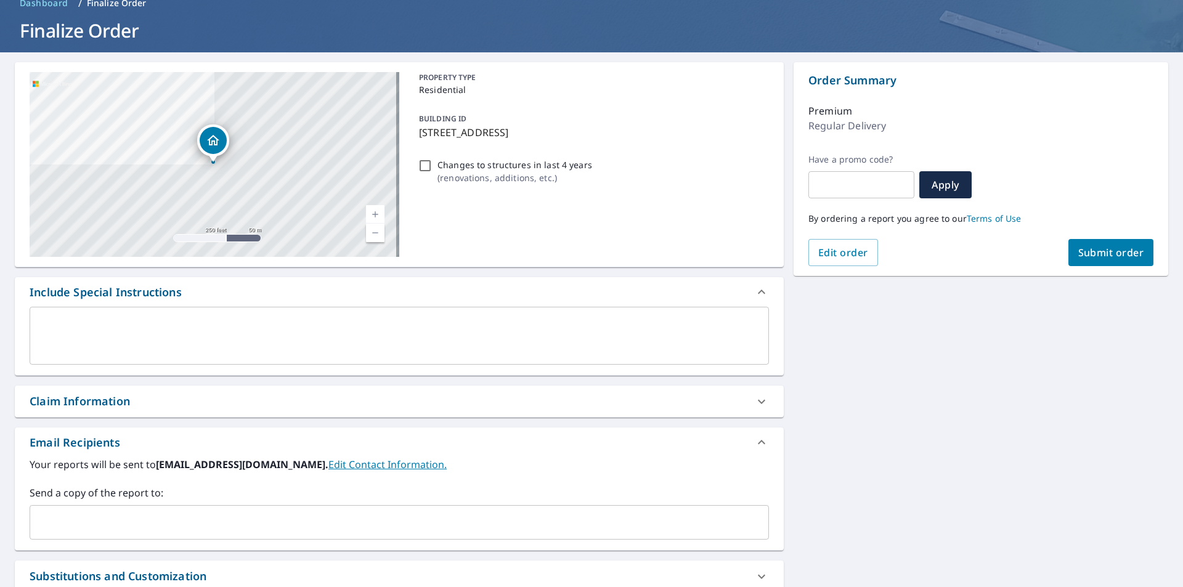
scroll to position [123, 0]
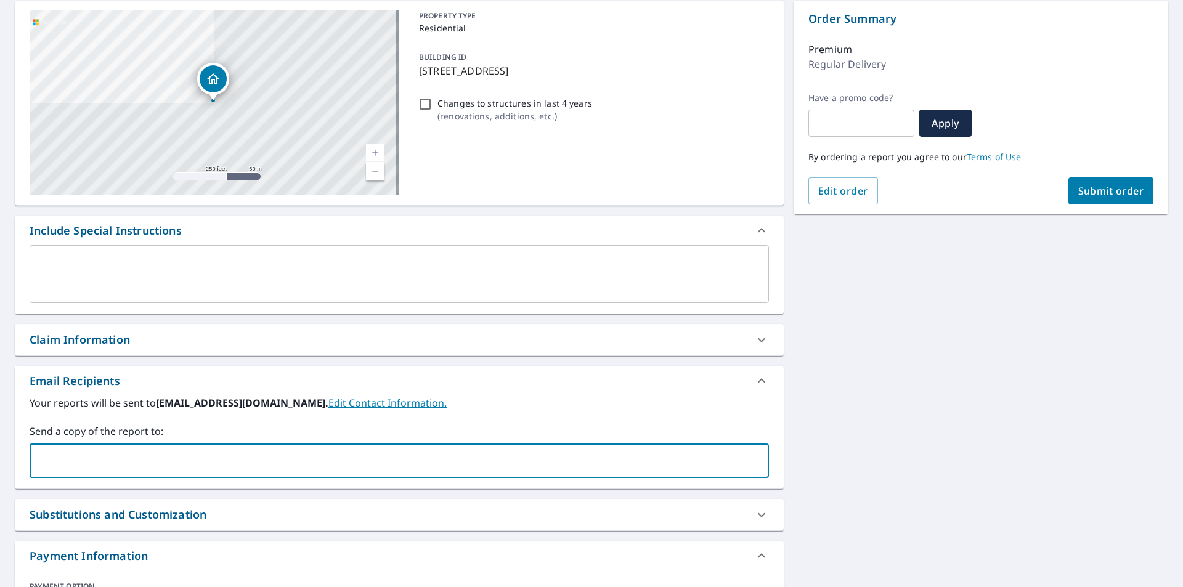
click at [108, 456] on input "text" at bounding box center [390, 460] width 710 height 23
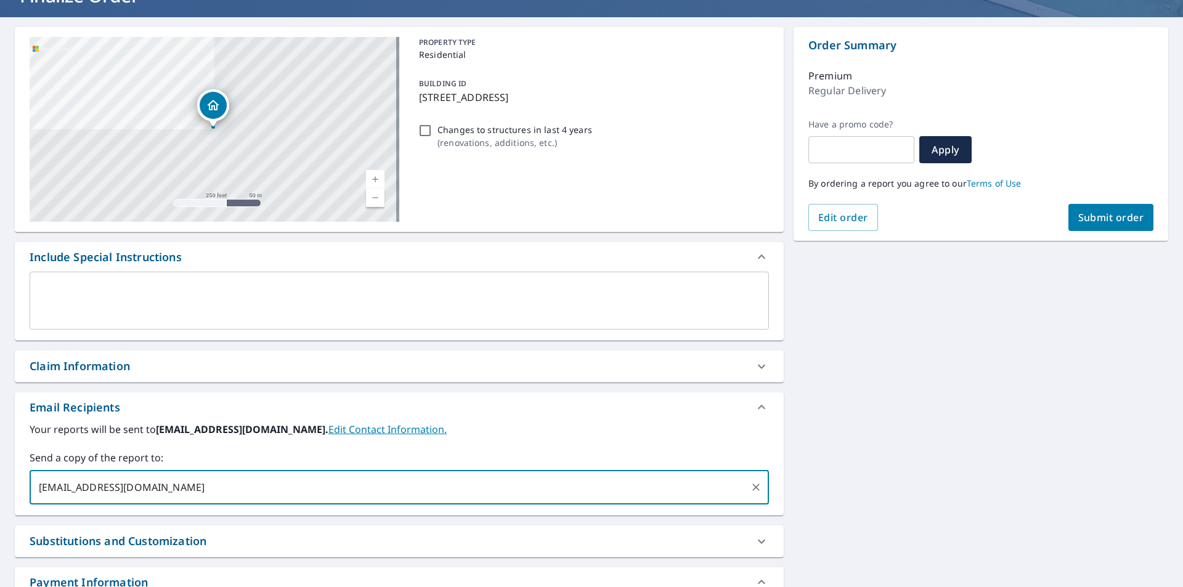
scroll to position [0, 0]
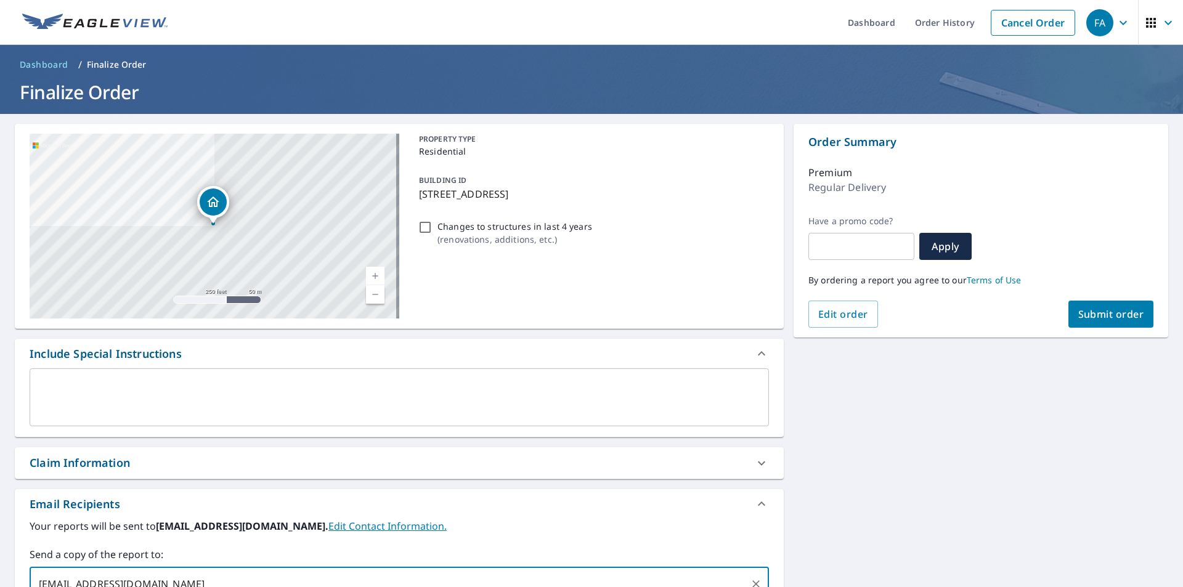
type input "hap@kulaexteriors.com"
click at [1093, 314] on span "Submit order" at bounding box center [1111, 314] width 66 height 14
